Goal: Information Seeking & Learning: Stay updated

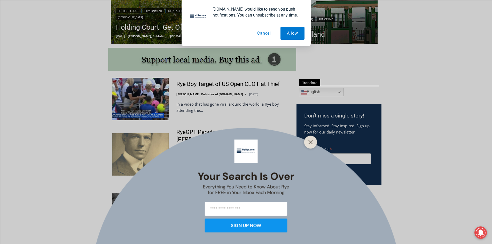
scroll to position [258, 0]
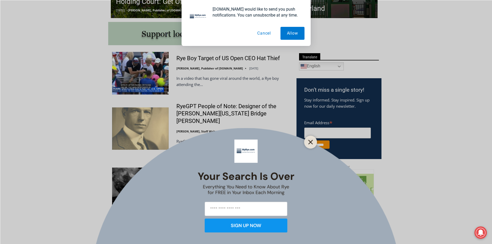
click at [312, 141] on line "Close" at bounding box center [311, 142] width 4 height 4
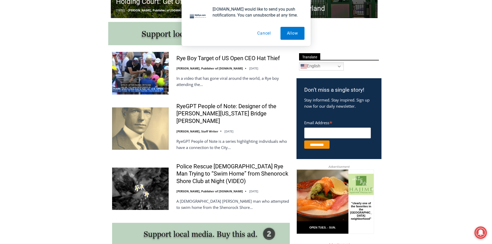
click at [264, 35] on button "Cancel" at bounding box center [264, 33] width 27 height 13
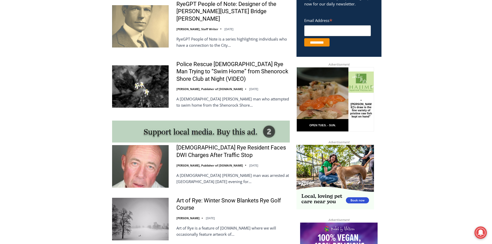
scroll to position [362, 0]
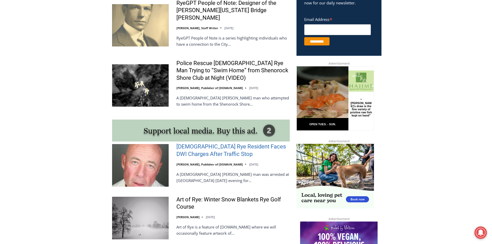
click at [206, 143] on link "[DEMOGRAPHIC_DATA] Rye Resident Faces DWI Charges After Traffic Stop" at bounding box center [232, 150] width 113 height 15
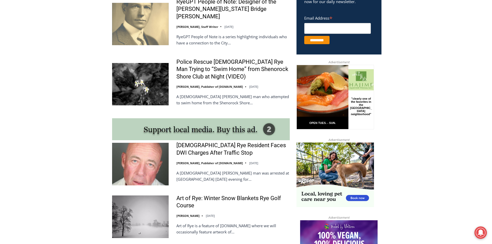
scroll to position [362, 0]
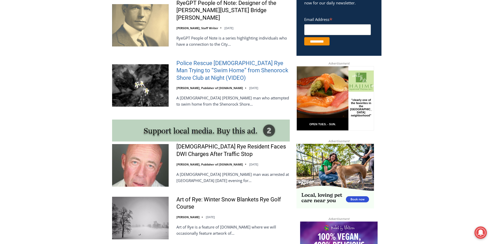
click at [239, 60] on link "Police Rescue [DEMOGRAPHIC_DATA] Rye Man Trying to “Swim Home” from Shenorock S…" at bounding box center [232, 71] width 113 height 22
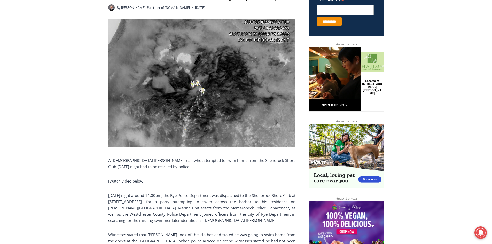
scroll to position [233, 0]
